Goal: Entertainment & Leisure: Consume media (video, audio)

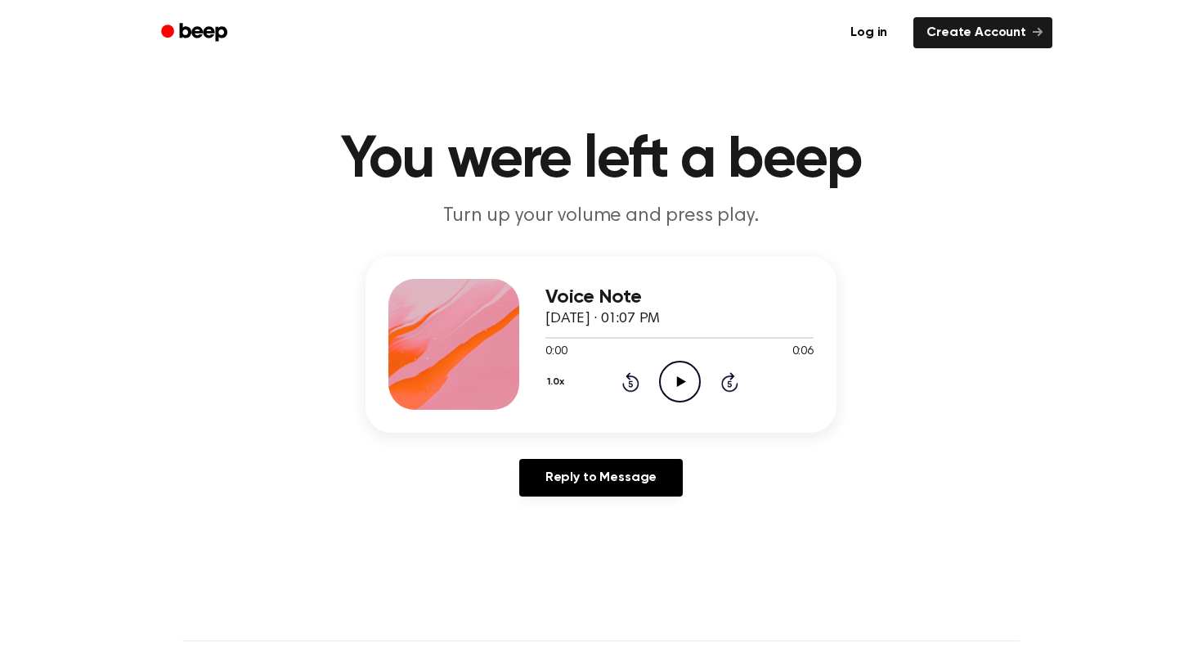
click at [673, 381] on icon "Play Audio" at bounding box center [680, 382] width 42 height 42
click at [694, 373] on icon "Play Audio" at bounding box center [680, 382] width 42 height 42
click at [686, 375] on icon "Pause Audio" at bounding box center [680, 382] width 42 height 42
